Goal: Transaction & Acquisition: Purchase product/service

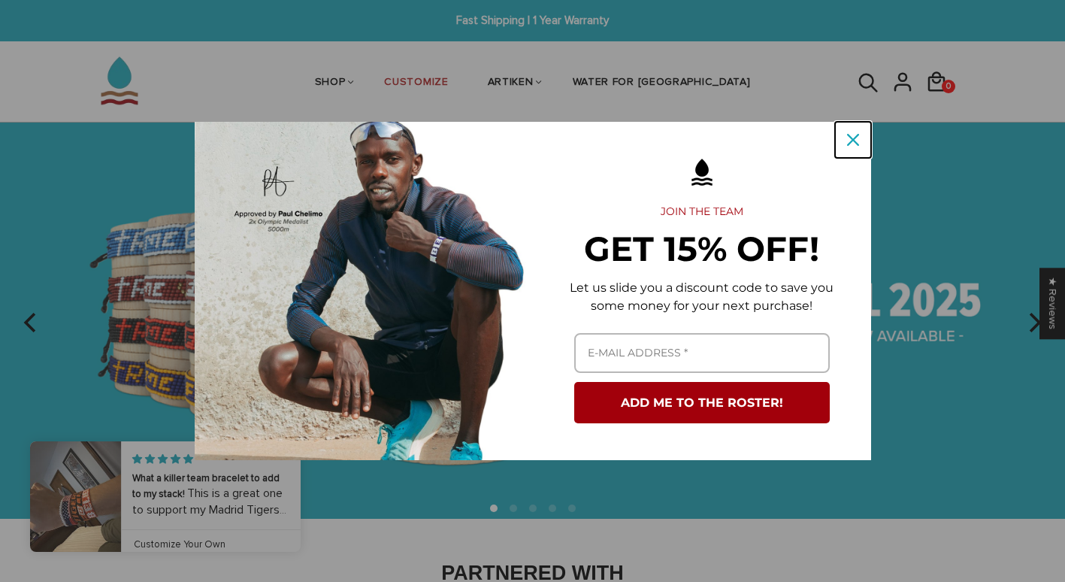
click at [856, 141] on icon "close icon" at bounding box center [853, 140] width 12 height 12
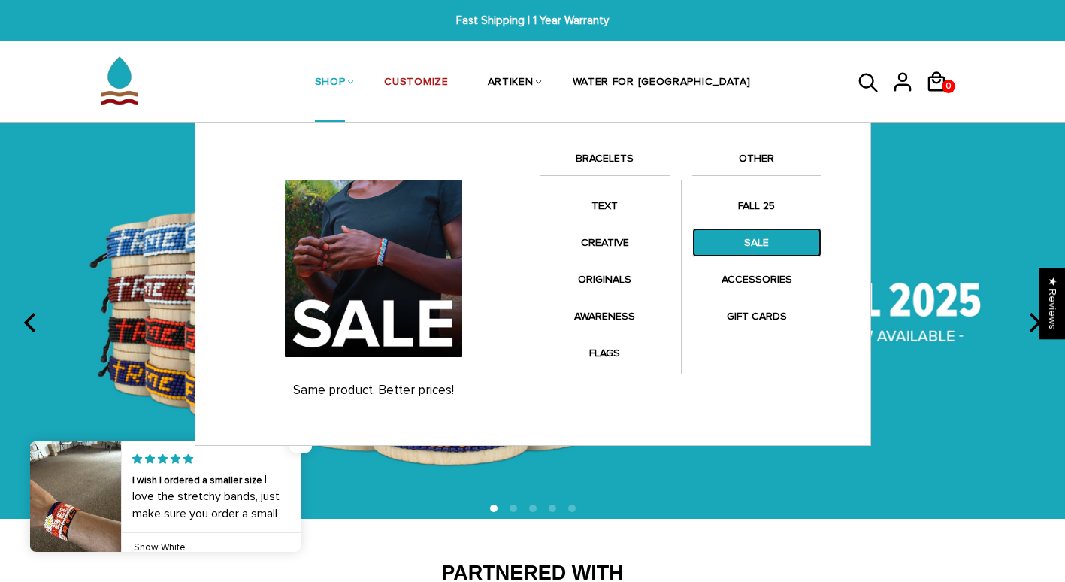
click at [757, 253] on link "SALE" at bounding box center [756, 242] width 129 height 29
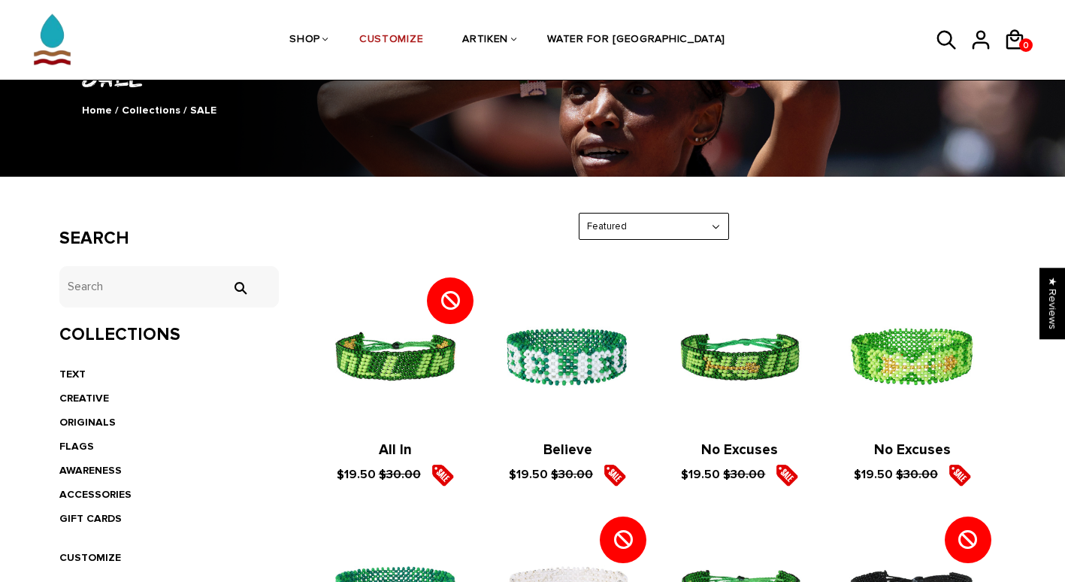
scroll to position [130, 0]
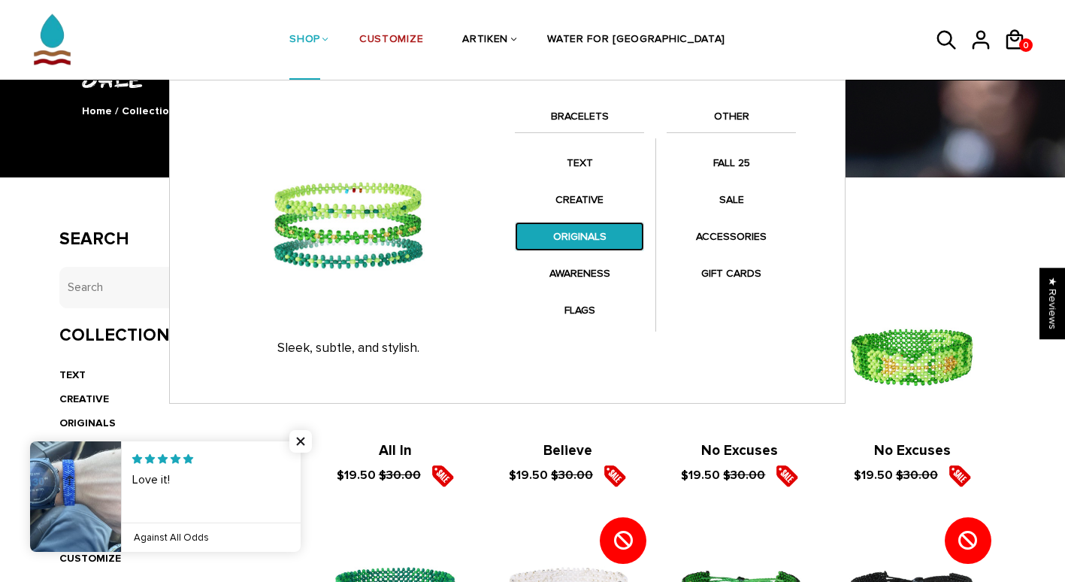
click at [597, 232] on link "ORIGINALS" at bounding box center [579, 236] width 129 height 29
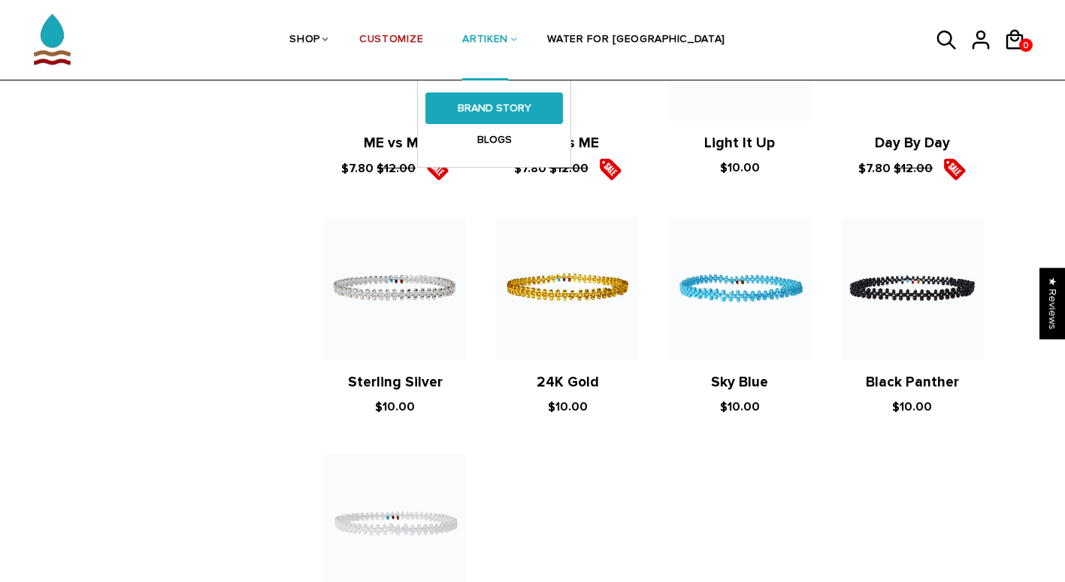
scroll to position [1141, 0]
